Goal: Task Accomplishment & Management: Complete application form

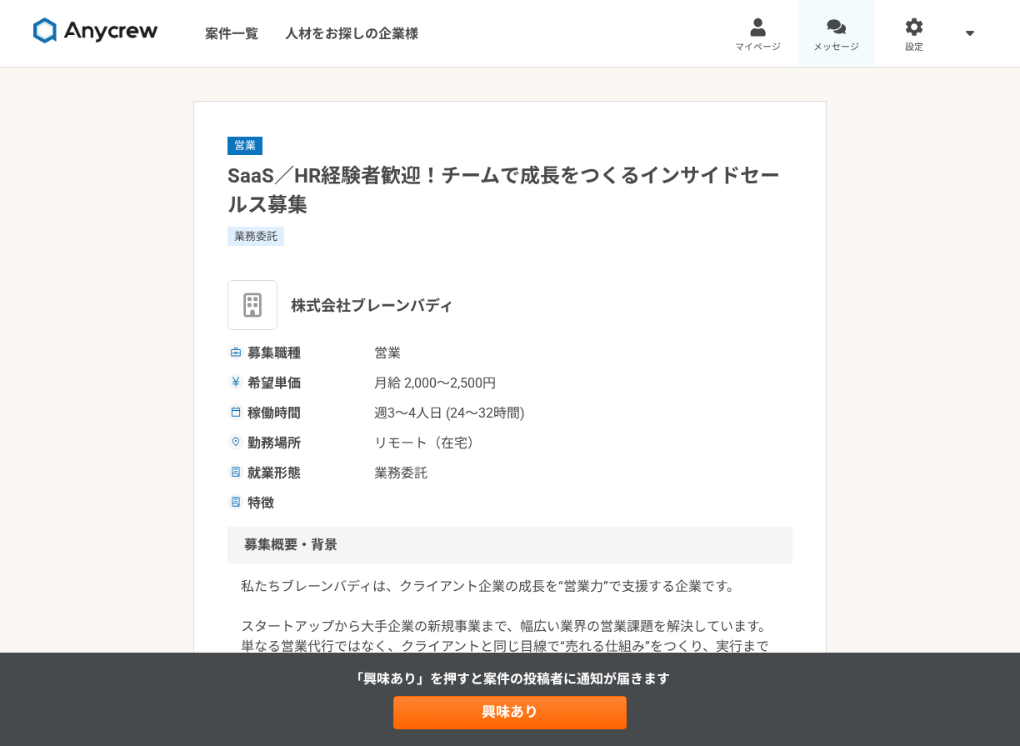
click at [842, 34] on div at bounding box center [836, 27] width 19 height 19
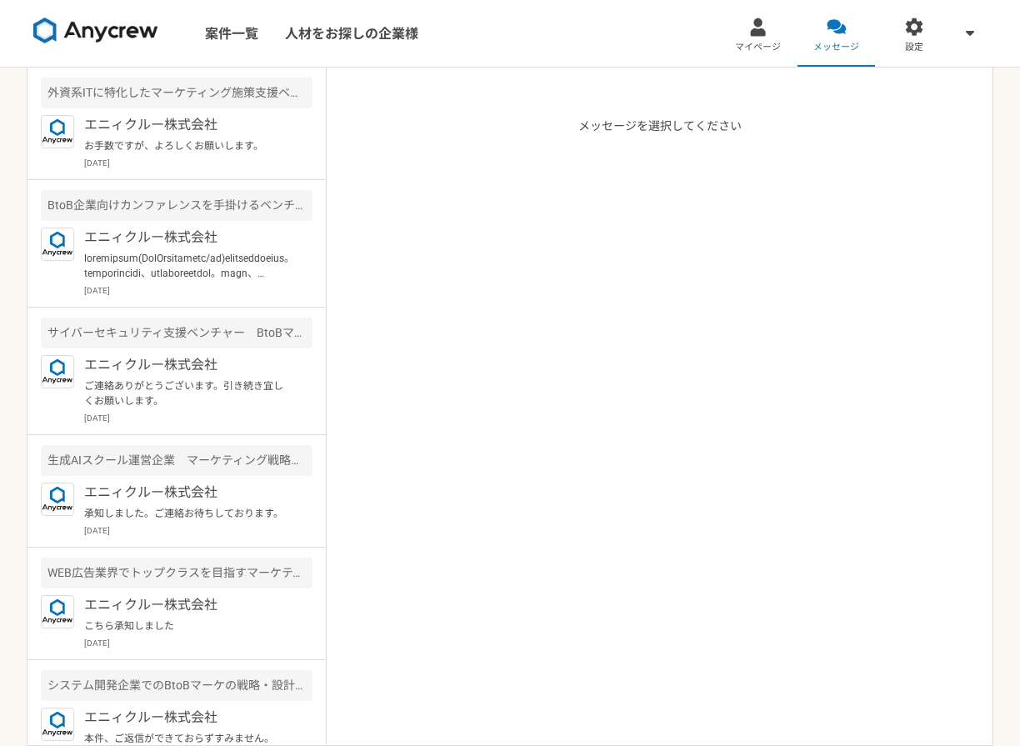
click at [156, 28] on img at bounding box center [95, 31] width 125 height 27
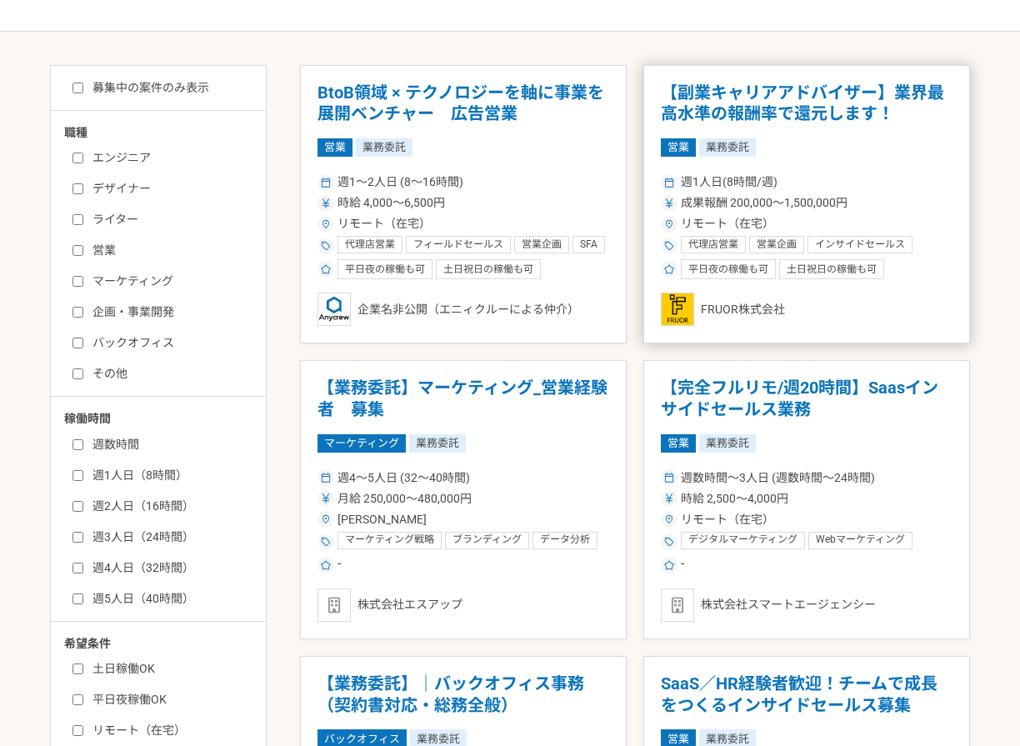
scroll to position [272, 0]
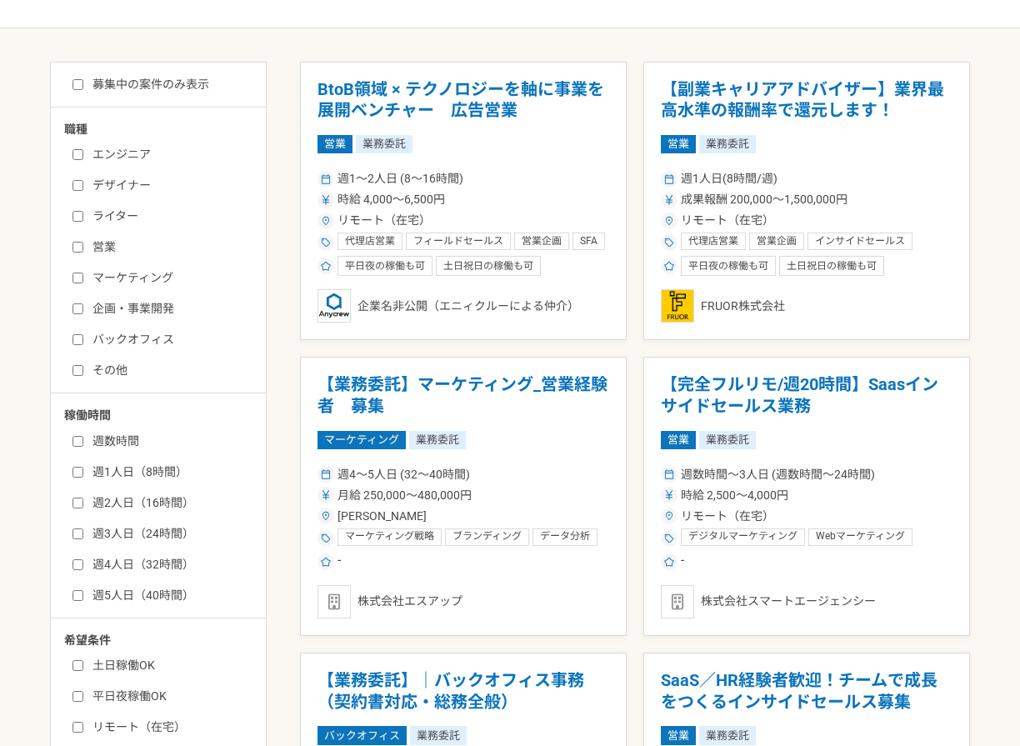
click at [590, 376] on h1 "【業務委託】マーケティング_営業経験者　募集" at bounding box center [464, 395] width 292 height 43
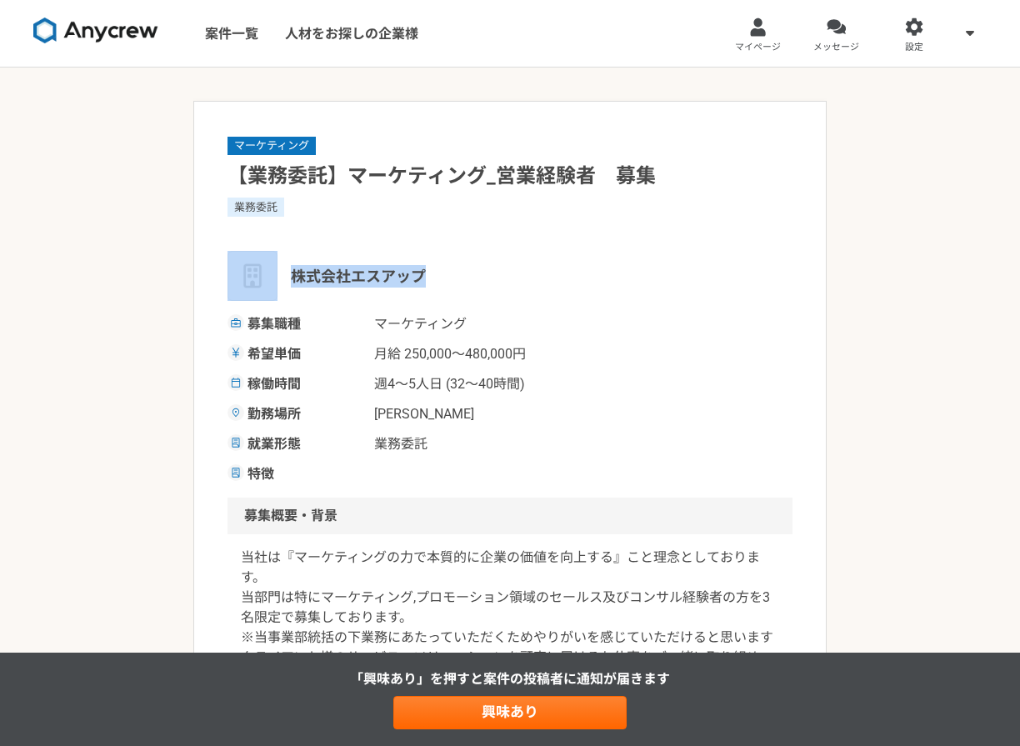
drag, startPoint x: 444, startPoint y: 270, endPoint x: 274, endPoint y: 265, distance: 169.3
click at [274, 265] on div "株式会社エスアップ" at bounding box center [510, 276] width 565 height 50
copy div "株式会社エスアップ"
drag, startPoint x: 479, startPoint y: 402, endPoint x: 491, endPoint y: 469, distance: 67.9
click at [479, 403] on div "募集職種 マーケティング 希望単価 月給 250,000〜480,000円 稼働時間 週4〜5人日 (32〜40時間) 勤務場所 [PERSON_NAME] …" at bounding box center [510, 399] width 565 height 170
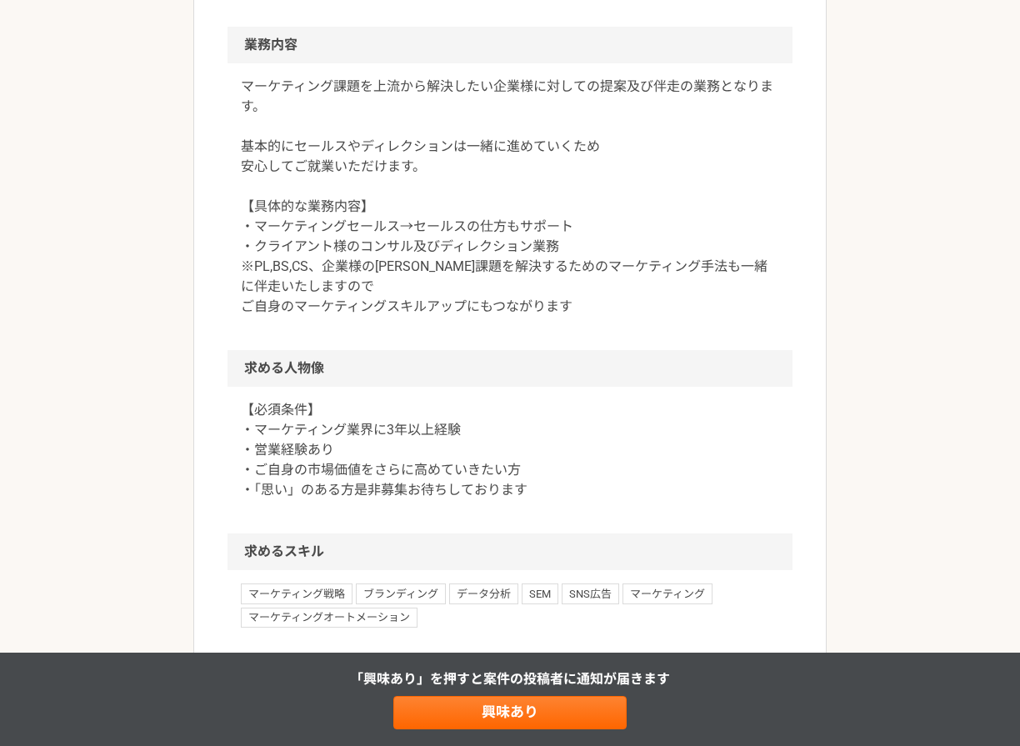
scroll to position [717, 0]
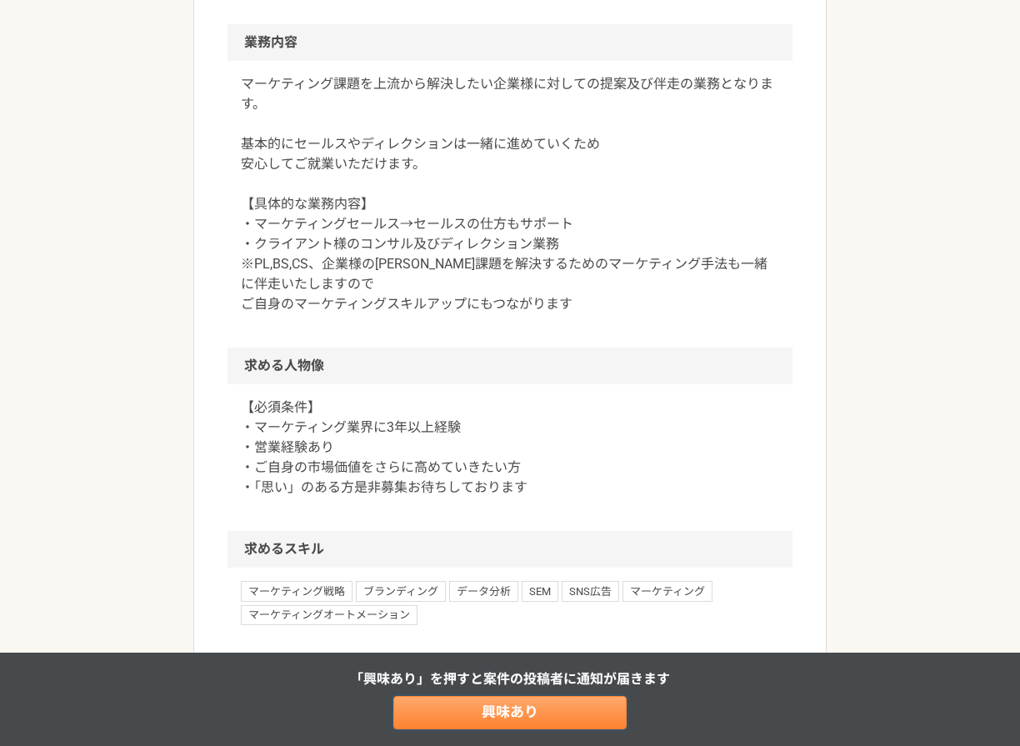
click at [489, 711] on link "興味あり" at bounding box center [510, 712] width 233 height 33
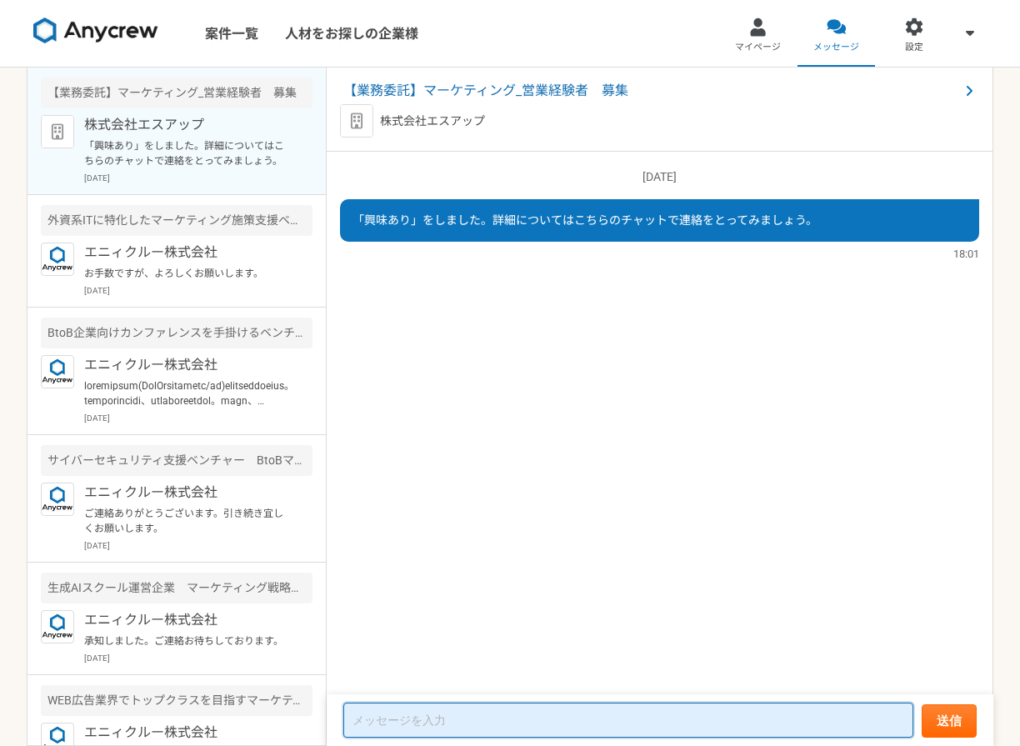
click at [365, 731] on textarea at bounding box center [628, 720] width 570 height 35
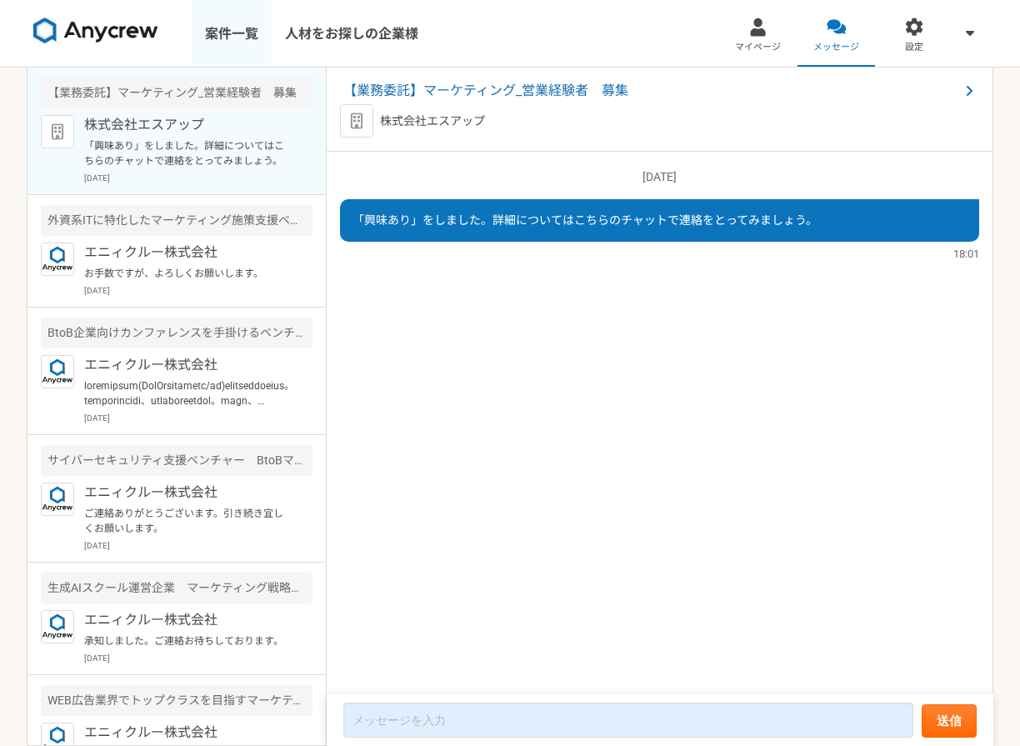
click at [223, 10] on link "案件一覧" at bounding box center [232, 33] width 80 height 67
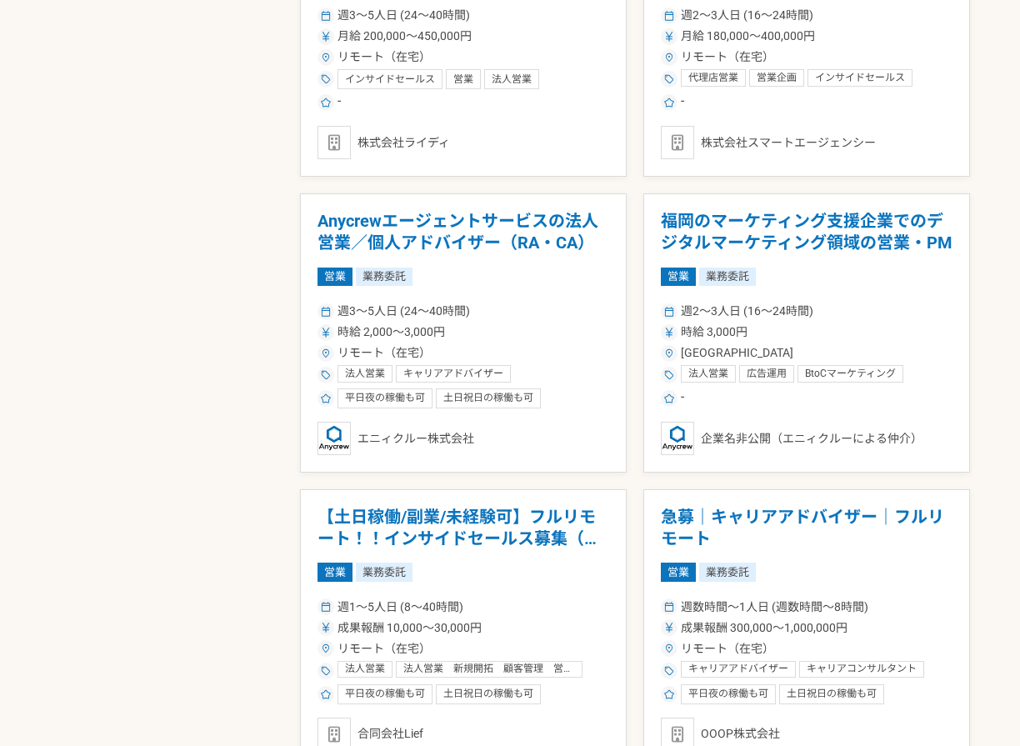
scroll to position [1918, 0]
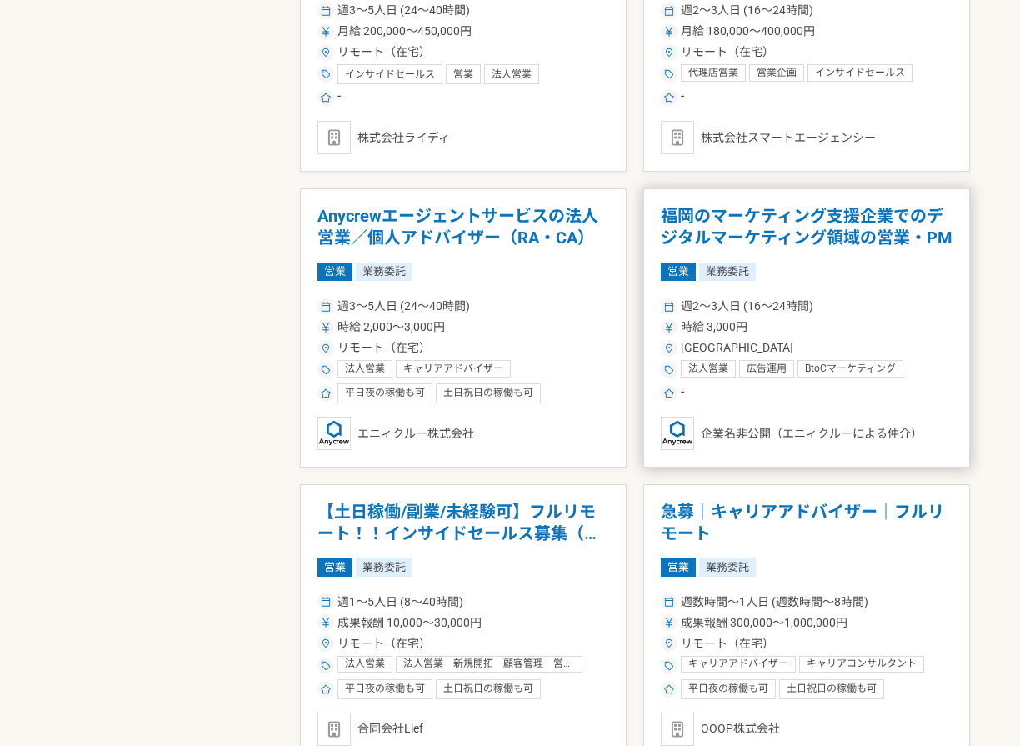
click at [795, 233] on h1 "福岡のマーケティング支援企業でのデジタルマーケティング領域の営業・PM" at bounding box center [807, 227] width 292 height 43
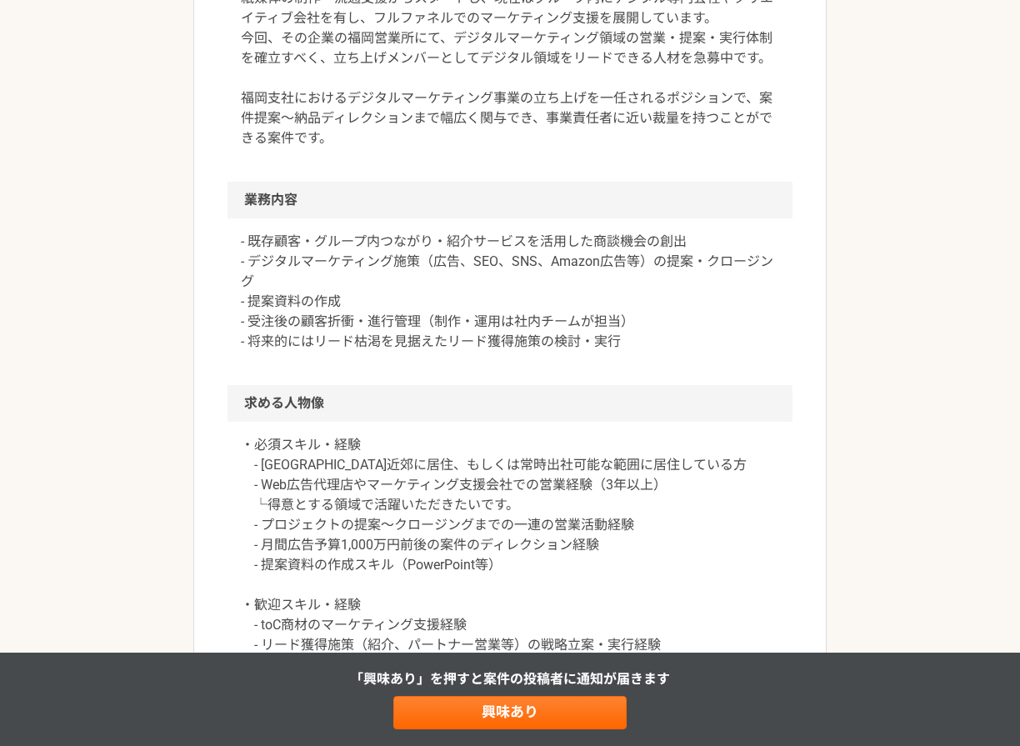
scroll to position [611, 0]
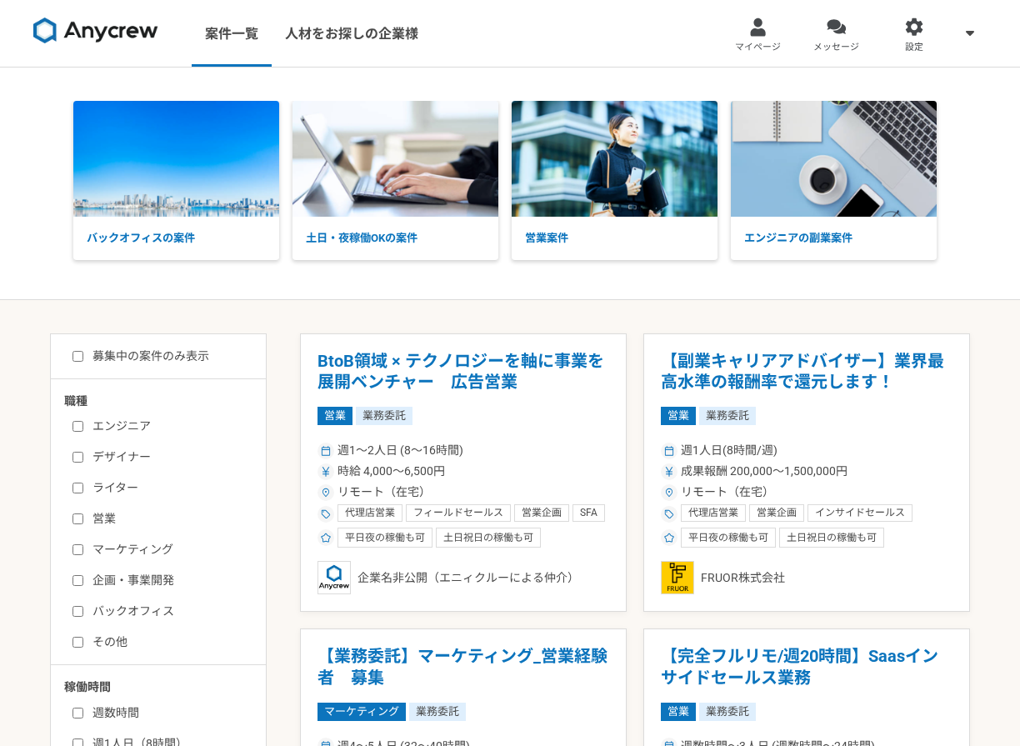
drag, startPoint x: 83, startPoint y: 518, endPoint x: 89, endPoint y: 537, distance: 20.3
click at [83, 518] on input "営業" at bounding box center [78, 519] width 11 height 11
checkbox input "true"
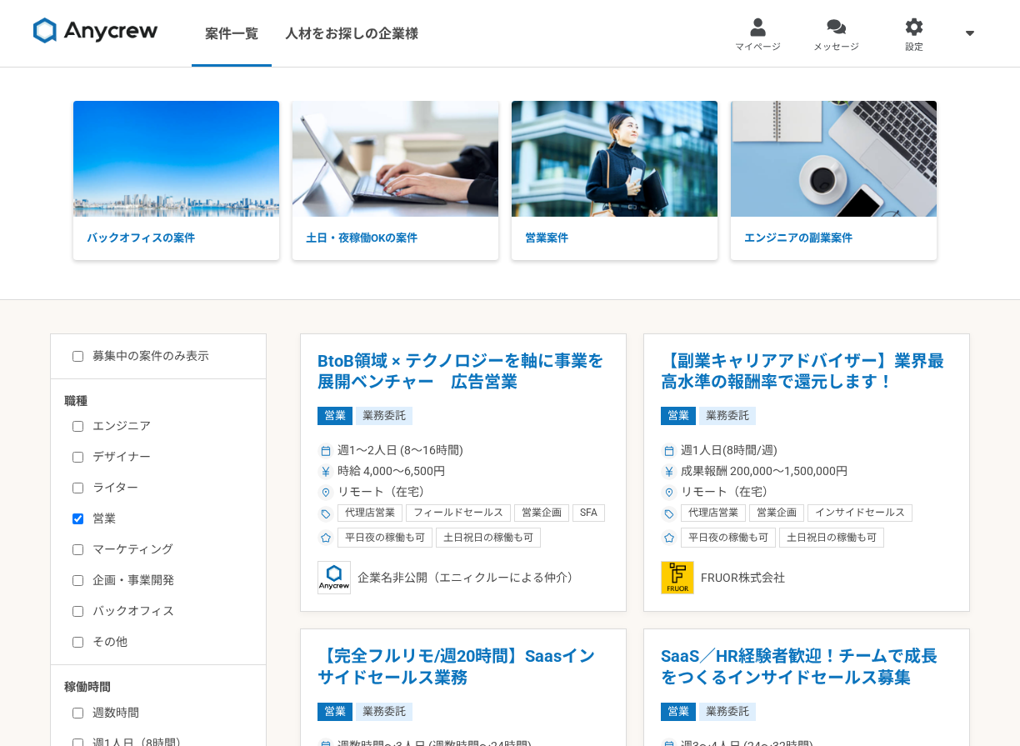
drag, startPoint x: 88, startPoint y: 538, endPoint x: 91, endPoint y: 563, distance: 25.1
click at [88, 538] on div "エンジニア デザイナー ライター 営業 マーケティング 企画・事業開発 バックオフィス その他" at bounding box center [164, 532] width 200 height 238
click at [83, 577] on label "企画・事業開発" at bounding box center [169, 581] width 192 height 18
click at [83, 577] on input "企画・事業開発" at bounding box center [78, 580] width 11 height 11
checkbox input "true"
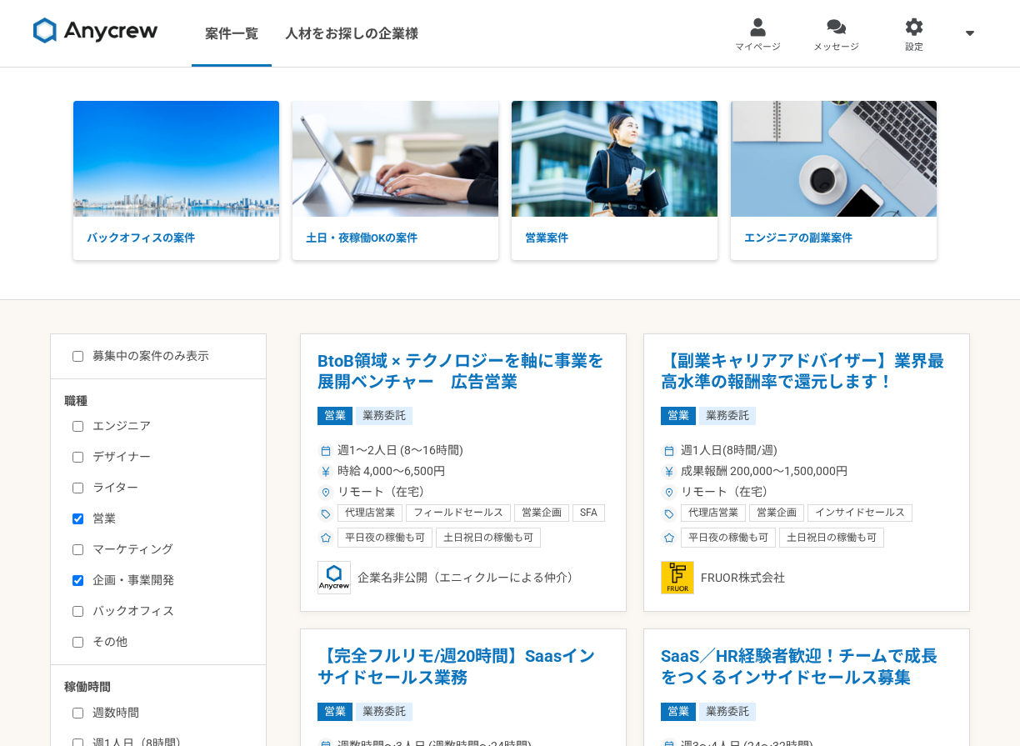
click at [76, 553] on input "マーケティング" at bounding box center [78, 549] width 11 height 11
checkbox input "true"
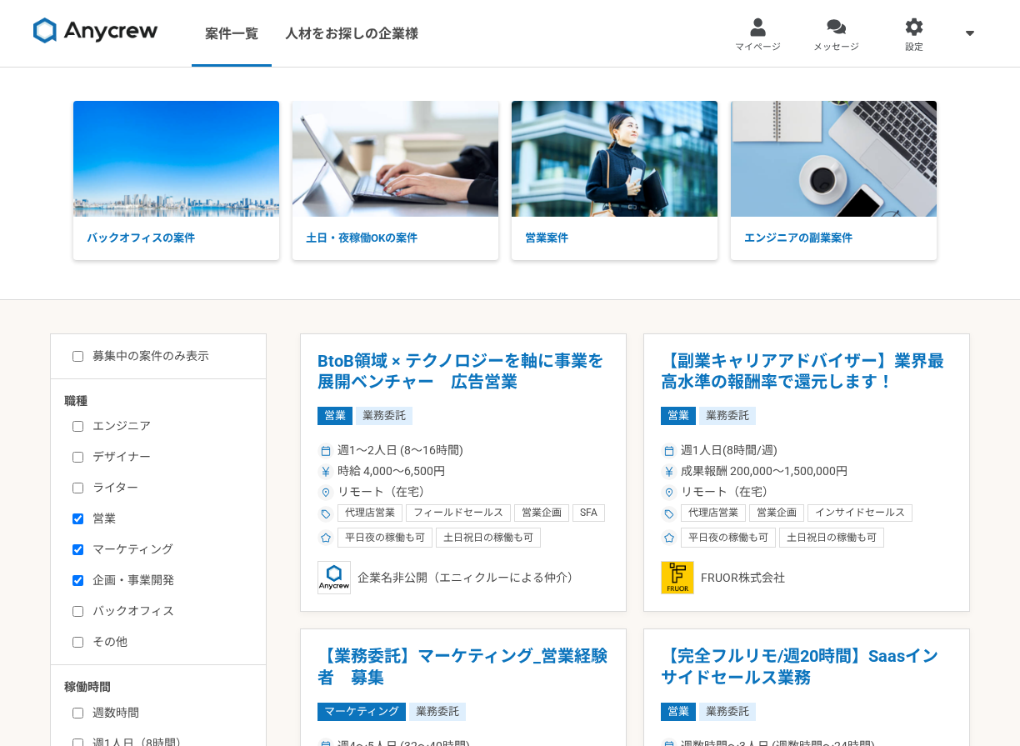
click at [122, 23] on img at bounding box center [95, 31] width 125 height 27
